Goal: Task Accomplishment & Management: Use online tool/utility

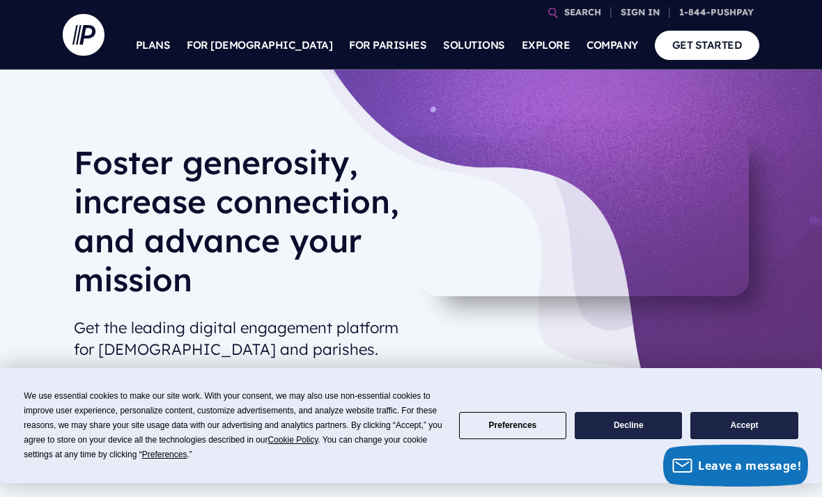
click at [589, 210] on p "Admin sign in for our Giving, ChurchStaq and MAS customers" at bounding box center [550, 218] width 217 height 40
click at [668, 1] on li "SIGN IN PERSONAL SIGN IN" at bounding box center [643, 12] width 56 height 24
click at [548, 208] on p "Admin sign in for our Giving, ChurchStaq and MAS customers" at bounding box center [550, 218] width 217 height 40
click at [550, 210] on p "Admin sign in for our Giving, ChurchStaq and MAS customers" at bounding box center [550, 218] width 217 height 40
click at [536, 201] on p "Admin sign in for our Giving, ChurchStaq and MAS customers" at bounding box center [550, 218] width 217 height 40
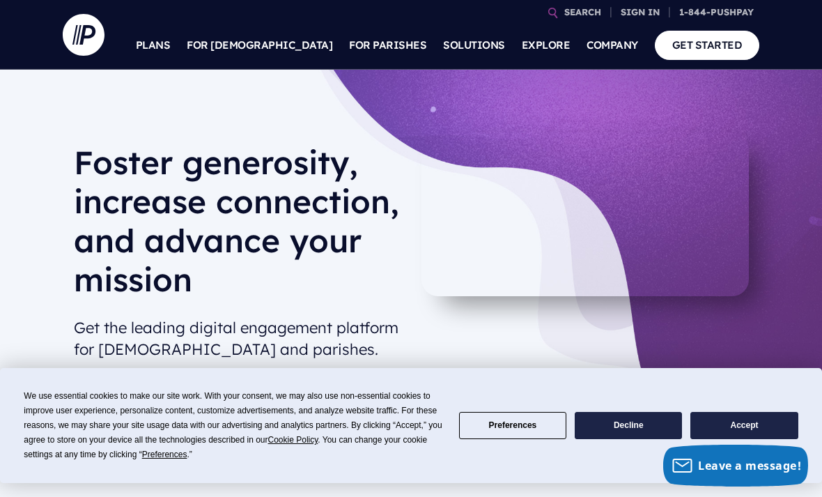
click at [584, 225] on p "Admin sign in for our Giving, ChurchStaq and MAS customers" at bounding box center [550, 218] width 217 height 40
click at [594, 203] on p "Admin sign in for our Giving, ChurchStaq and MAS customers" at bounding box center [550, 218] width 217 height 40
click at [609, 213] on p "Admin sign in for our Giving, ChurchStaq and MAS customers" at bounding box center [550, 218] width 217 height 40
click at [575, 192] on h6 "ADMINISTRATOR SIGN IN" at bounding box center [550, 187] width 217 height 21
click at [536, 198] on p "Admin sign in for our Giving, ChurchStaq and MAS customers" at bounding box center [550, 218] width 217 height 40
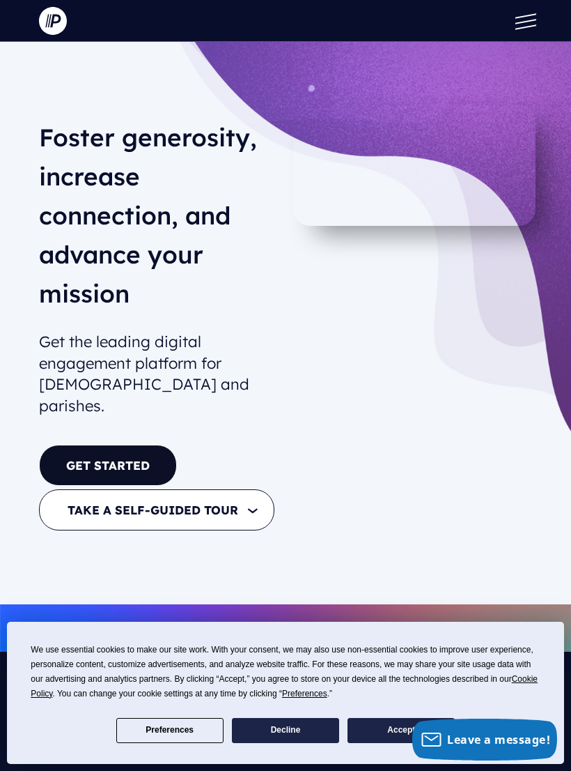
click at [44, 32] on img at bounding box center [53, 21] width 28 height 28
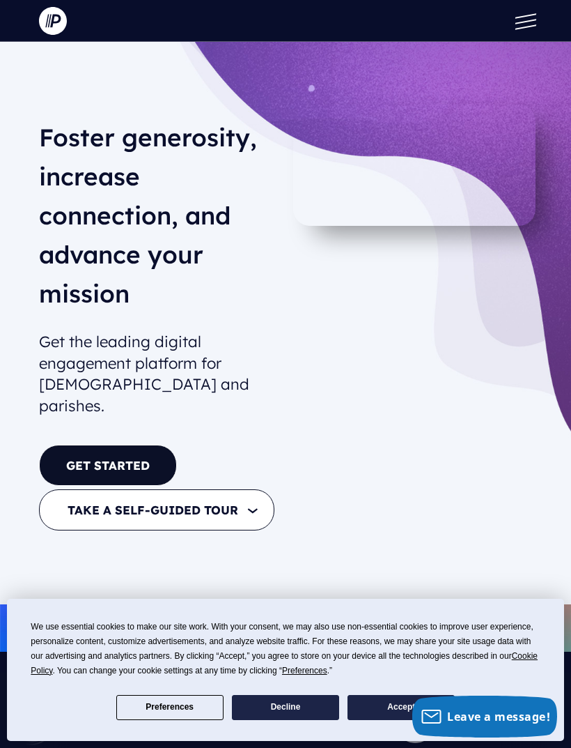
click at [506, 24] on button at bounding box center [523, 21] width 42 height 42
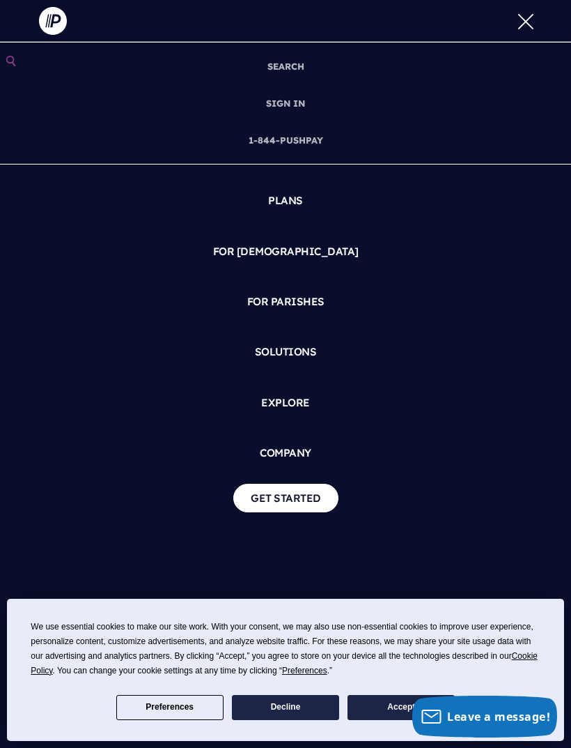
click at [304, 107] on link "SIGN IN" at bounding box center [286, 103] width 50 height 37
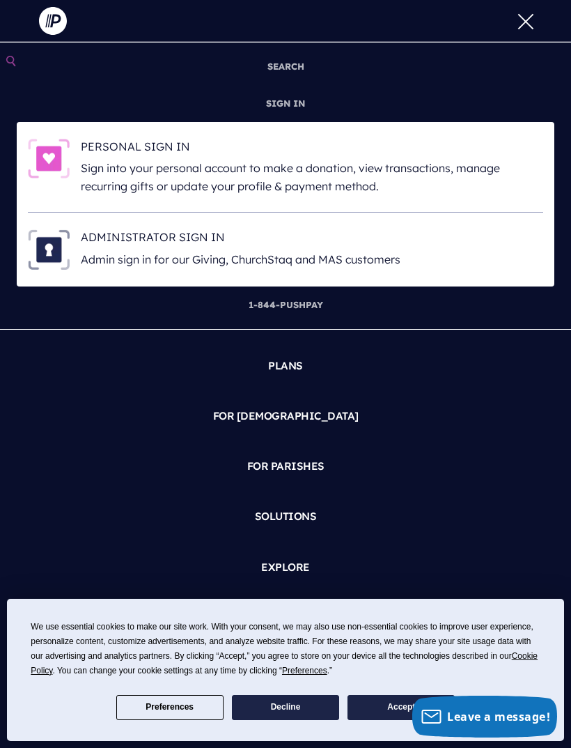
click at [279, 258] on p "Admin sign in for our Giving, ChurchStaq and MAS customers" at bounding box center [312, 260] width 463 height 18
click at [286, 239] on h6 "ADMINISTRATOR SIGN IN" at bounding box center [312, 239] width 463 height 21
